Goal: Information Seeking & Learning: Learn about a topic

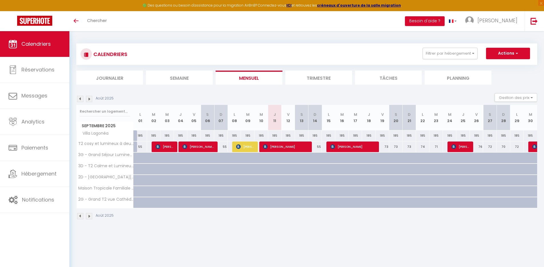
click at [79, 98] on img at bounding box center [80, 99] width 6 height 6
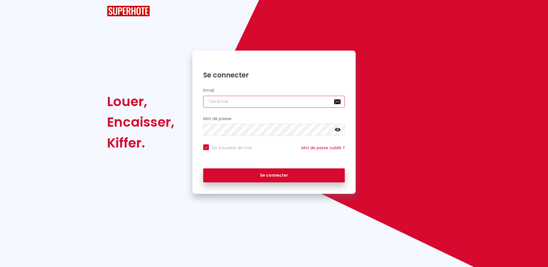
click at [234, 97] on input "email" at bounding box center [274, 102] width 142 height 12
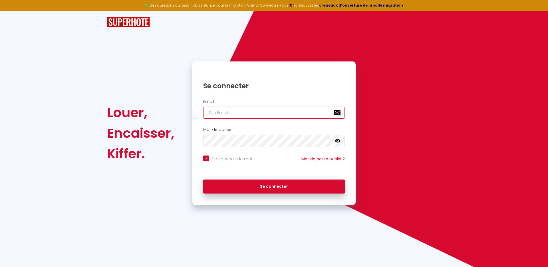
checkbox input "true"
type input "[PERSON_NAME][EMAIL_ADDRESS][DOMAIN_NAME]"
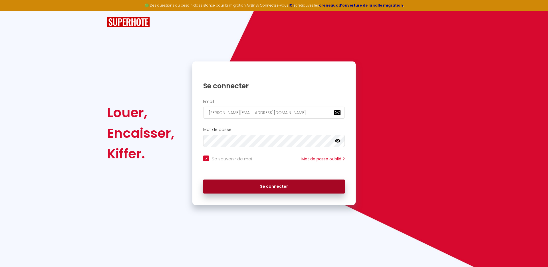
click at [279, 187] on button "Se connecter" at bounding box center [274, 186] width 142 height 14
checkbox input "true"
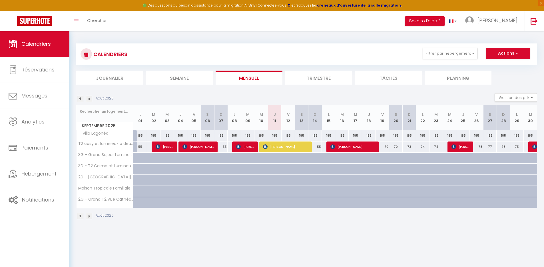
click at [81, 97] on img at bounding box center [80, 99] width 6 height 6
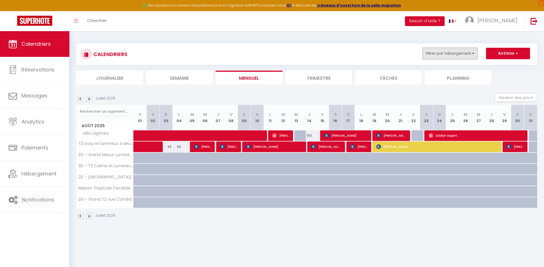
click at [414, 49] on button "Filtrer par hébergement" at bounding box center [449, 53] width 55 height 11
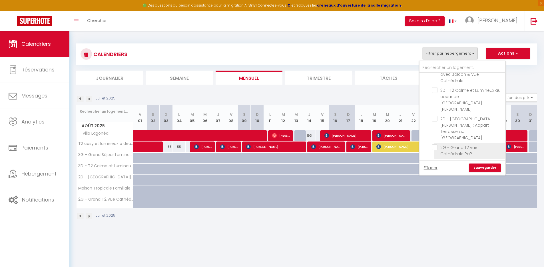
scroll to position [49, 0]
click at [414, 142] on input "Villa Lagonéa" at bounding box center [467, 145] width 71 height 6
checkbox input "true"
checkbox input "false"
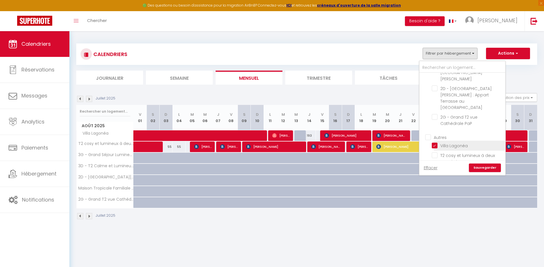
checkbox input "false"
click at [414, 168] on link "Sauvegarder" at bounding box center [485, 167] width 32 height 9
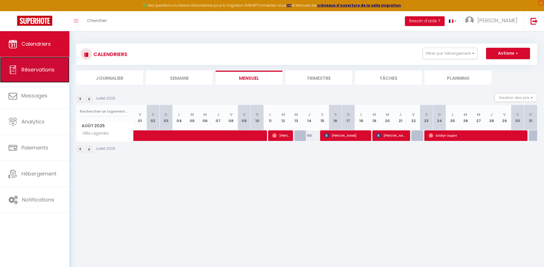
click at [39, 70] on span "Réservations" at bounding box center [37, 69] width 33 height 7
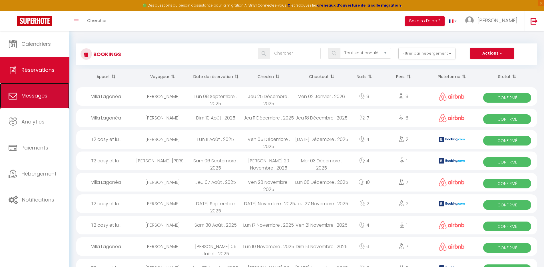
click at [46, 95] on span "Messages" at bounding box center [34, 95] width 26 height 7
select select "message"
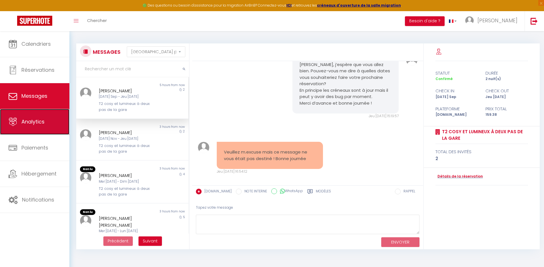
click at [29, 123] on span "Analytics" at bounding box center [32, 121] width 23 height 7
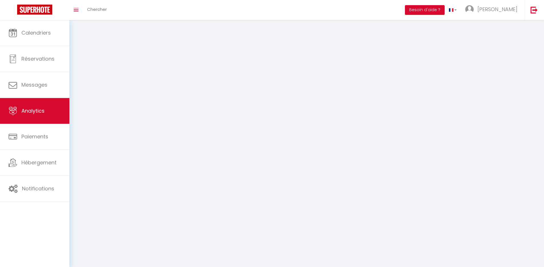
select select "2025"
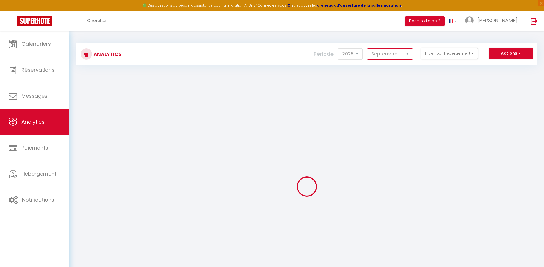
click at [380, 55] on select "[PERSON_NAME] Mars [PERSON_NAME] Juin Juillet Août Septembre Octobre Novembre D…" at bounding box center [390, 53] width 46 height 11
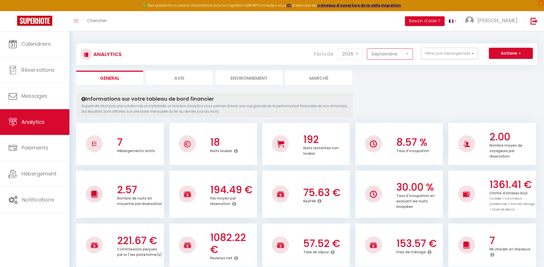
select select "8"
click at [367, 48] on select "[PERSON_NAME] Mars [PERSON_NAME] Juin Juillet Août Septembre Octobre Novembre D…" at bounding box center [390, 53] width 46 height 11
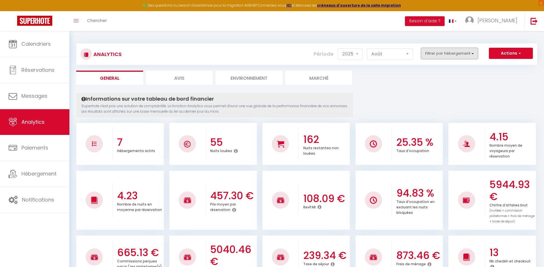
click at [414, 55] on button "Filtrer par hébergement" at bounding box center [449, 53] width 57 height 11
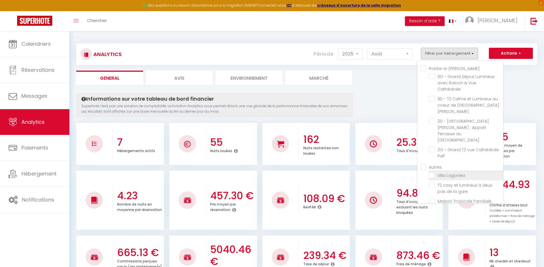
click at [414, 172] on Lagonéa "checkbox" at bounding box center [466, 175] width 74 height 6
checkbox Lagonéa "true"
checkbox Cathédrale "false"
checkbox Pointe-à-Pitre "false"
checkbox Calme "false"
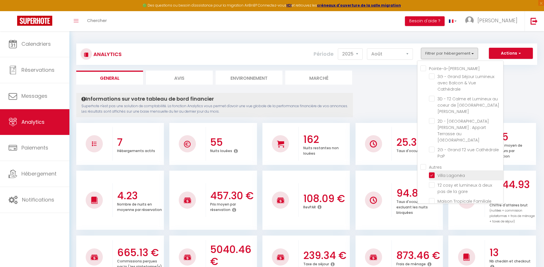
checkbox PaP "false"
checkbox gare "false"
checkbox Lamentin "false"
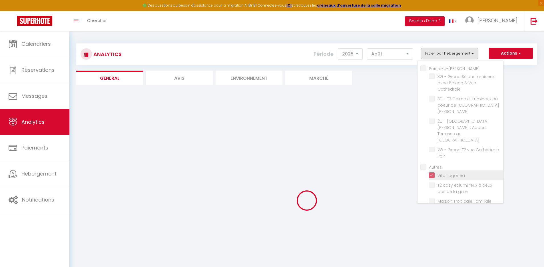
checkbox Cathédrale "false"
checkbox Pointe-à-Pitre "false"
checkbox Calme "false"
checkbox PaP "false"
checkbox gare "false"
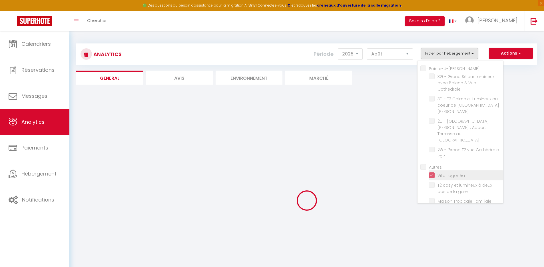
checkbox Lamentin "false"
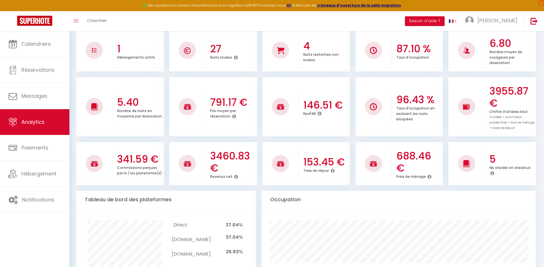
scroll to position [94, 0]
